Goal: Communication & Community: Participate in discussion

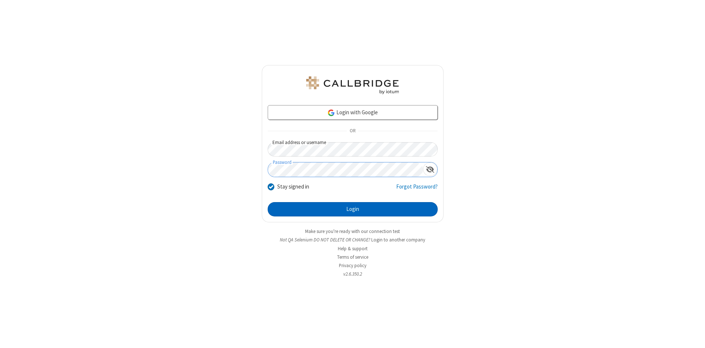
click at [353, 209] on button "Login" at bounding box center [353, 209] width 170 height 15
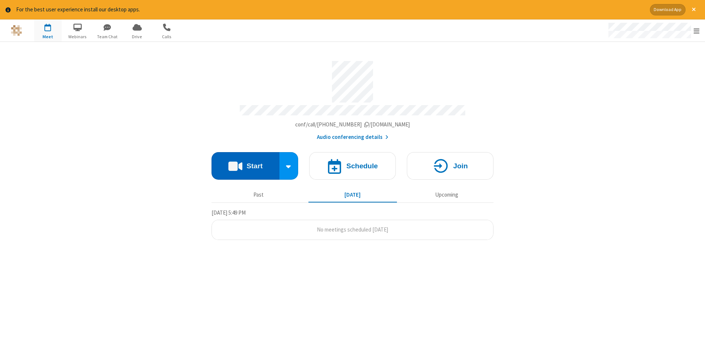
click at [245, 163] on button "Start" at bounding box center [246, 166] width 68 height 28
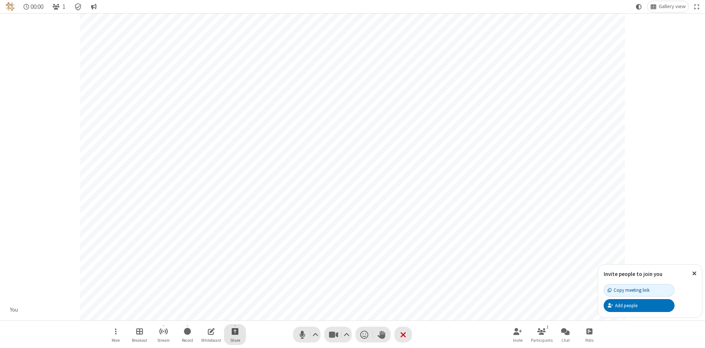
click at [235, 331] on span "Start sharing" at bounding box center [235, 330] width 7 height 9
click at [205, 313] on span "Share my screen" at bounding box center [205, 314] width 8 height 6
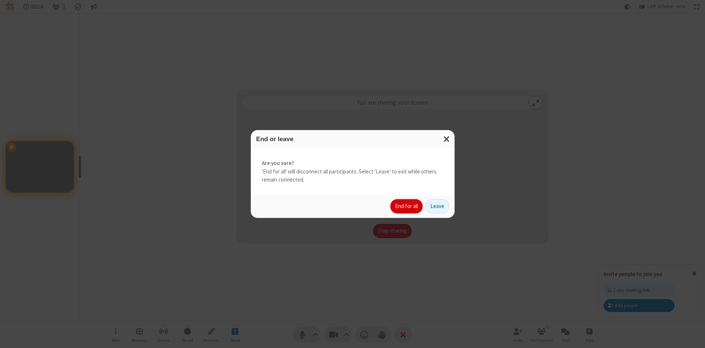
click at [407, 206] on button "End for all" at bounding box center [406, 206] width 32 height 15
